Goal: Navigation & Orientation: Find specific page/section

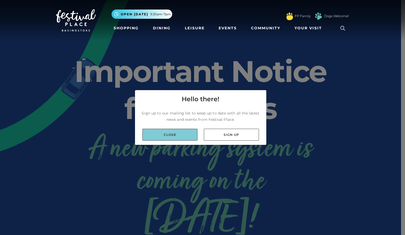
click at [178, 133] on link "Close" at bounding box center [169, 134] width 55 height 12
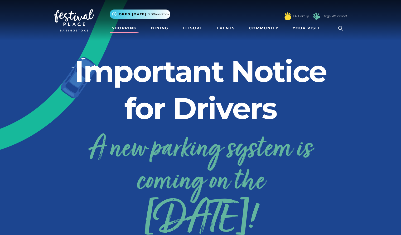
click at [128, 27] on link "Shopping" at bounding box center [124, 28] width 29 height 10
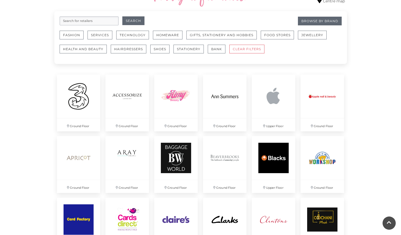
scroll to position [322, 0]
click at [65, 37] on button "Fashion" at bounding box center [72, 34] width 24 height 9
